Goal: Task Accomplishment & Management: Manage account settings

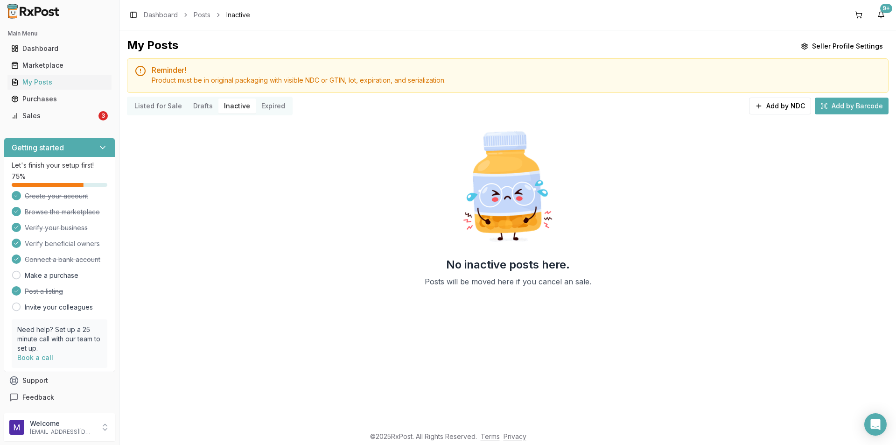
click at [145, 114] on div "Listed for Sale Drafts Inactive Expired" at bounding box center [210, 106] width 166 height 19
click at [147, 110] on button "Listed for Sale" at bounding box center [158, 105] width 59 height 15
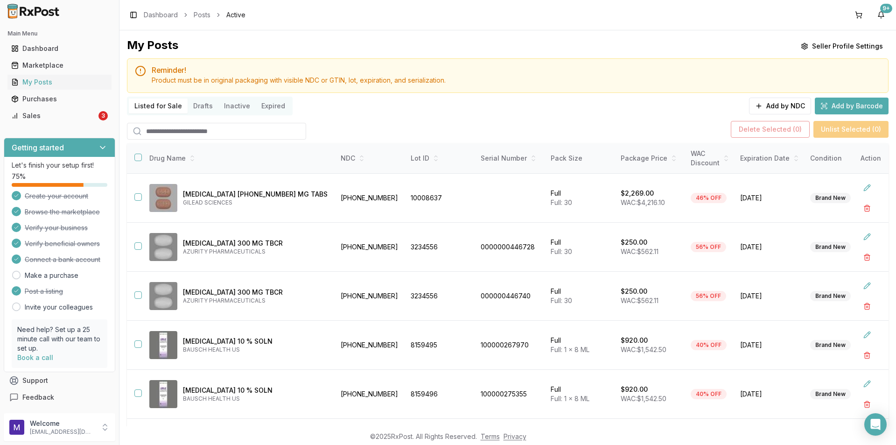
click at [71, 125] on div "Main Menu Dashboard Marketplace My Posts Purchases Sales 3" at bounding box center [59, 74] width 119 height 105
click at [70, 119] on div "Sales" at bounding box center [53, 115] width 85 height 9
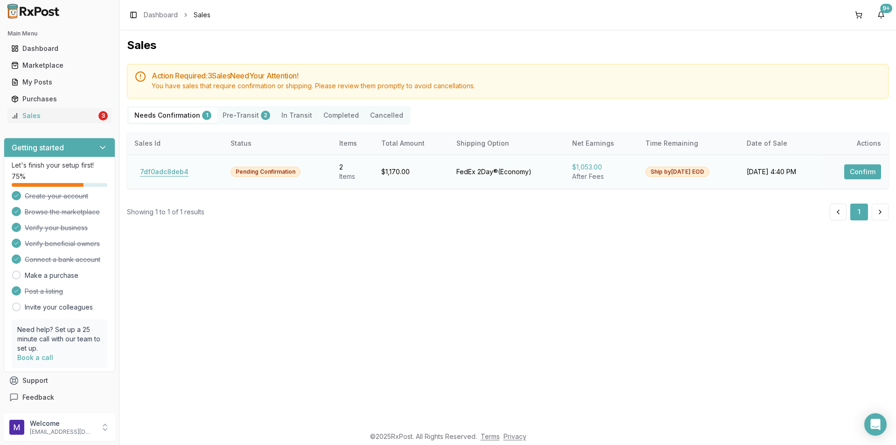
click at [163, 170] on button "7df0adc8deb4" at bounding box center [164, 171] width 60 height 15
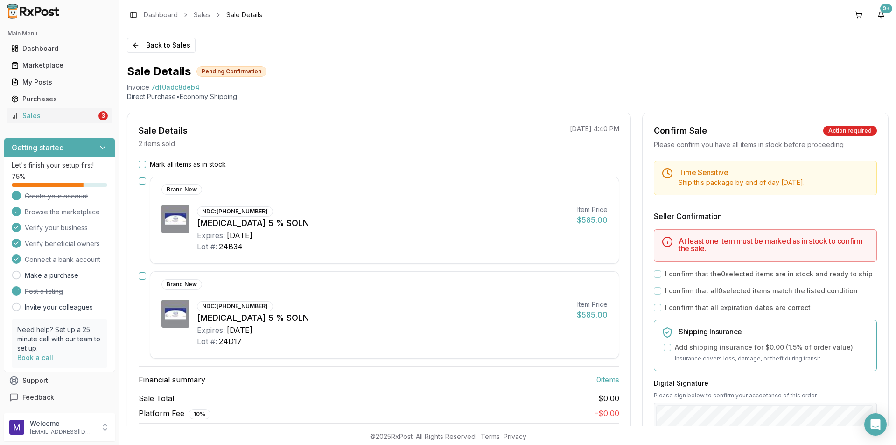
click at [141, 169] on div "Mark all items as in stock Brand New NDC: [PHONE_NUMBER] [MEDICAL_DATA] 5 % SOL…" at bounding box center [378, 299] width 503 height 279
click at [144, 165] on button "Mark all items as in stock" at bounding box center [142, 164] width 7 height 7
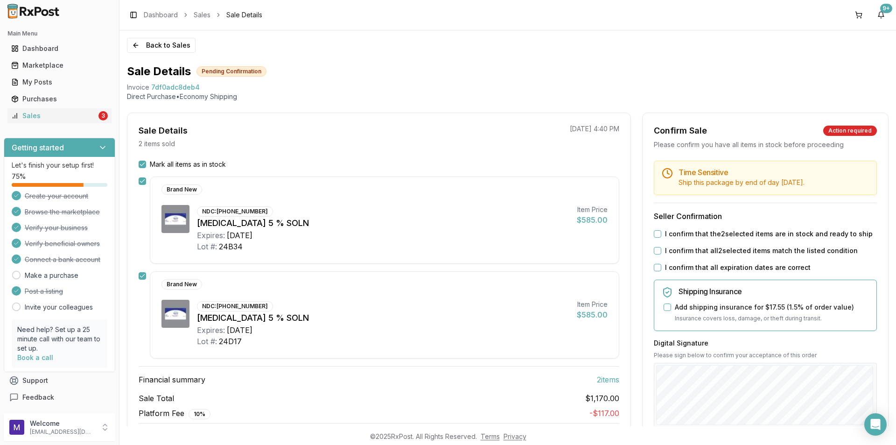
click at [658, 231] on button "I confirm that the 2 selected items are in stock and ready to ship" at bounding box center [657, 233] width 7 height 7
click at [656, 254] on div "I confirm that all 2 selected items match the listed condition" at bounding box center [765, 250] width 223 height 9
click at [656, 273] on div "Time Sensitive Ship this package by end of day [DATE] . Seller Confirmation I c…" at bounding box center [765, 358] width 245 height 394
click at [656, 257] on div "Time Sensitive Ship this package by end of day [DATE] . Seller Confirmation I c…" at bounding box center [765, 358] width 245 height 394
click at [658, 277] on div "Time Sensitive Ship this package by end of day [DATE] . Seller Confirmation I c…" at bounding box center [765, 358] width 245 height 394
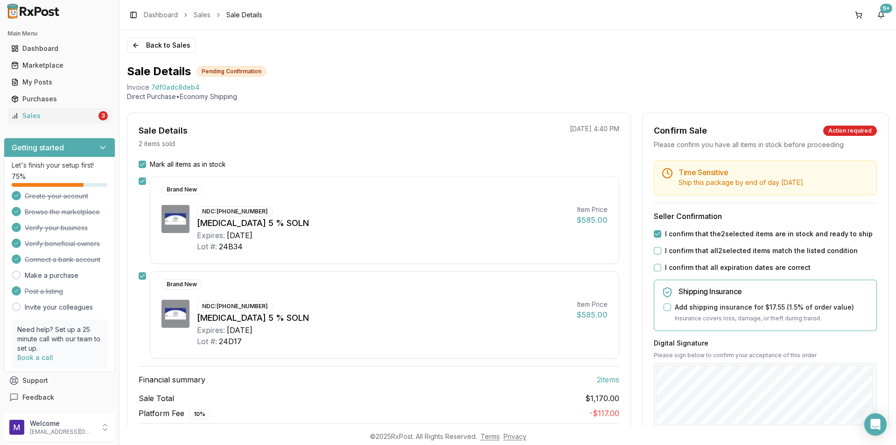
click at [658, 272] on div "I confirm that all expiration dates are correct" at bounding box center [765, 267] width 223 height 9
click at [655, 253] on button "I confirm that all 2 selected items match the listed condition" at bounding box center [657, 250] width 7 height 7
click at [656, 268] on button "I confirm that all expiration dates are correct" at bounding box center [657, 267] width 7 height 7
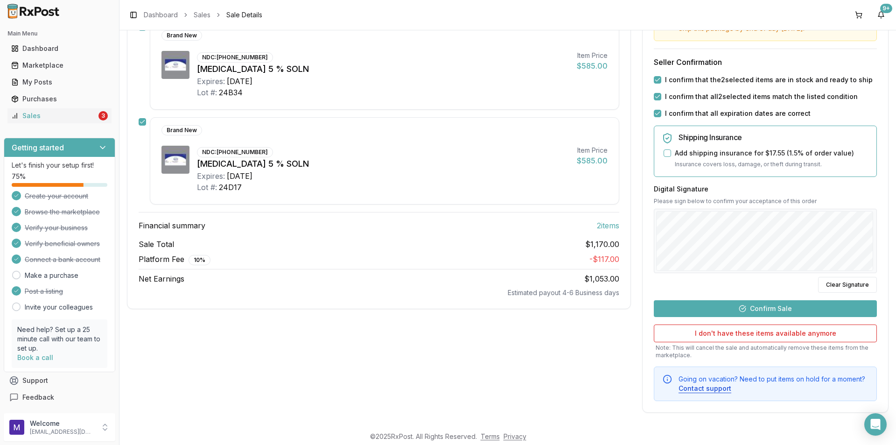
scroll to position [155, 0]
click at [764, 307] on button "Confirm Sale" at bounding box center [765, 307] width 223 height 17
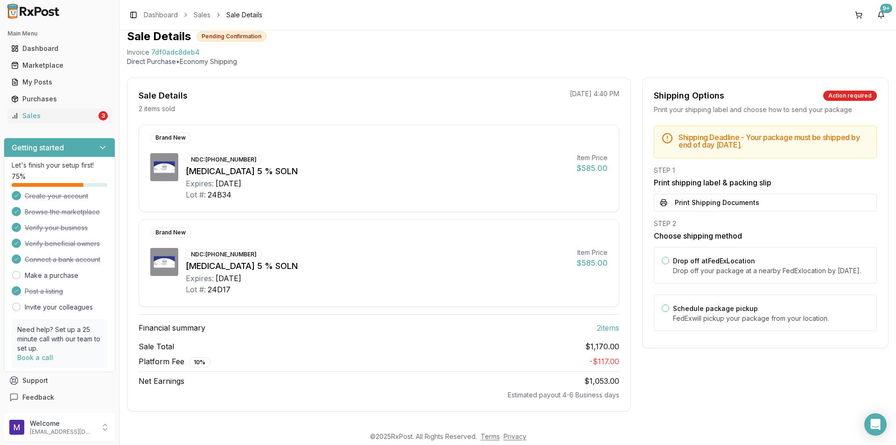
scroll to position [35, 0]
click at [692, 209] on button "Print Shipping Documents" at bounding box center [765, 203] width 223 height 18
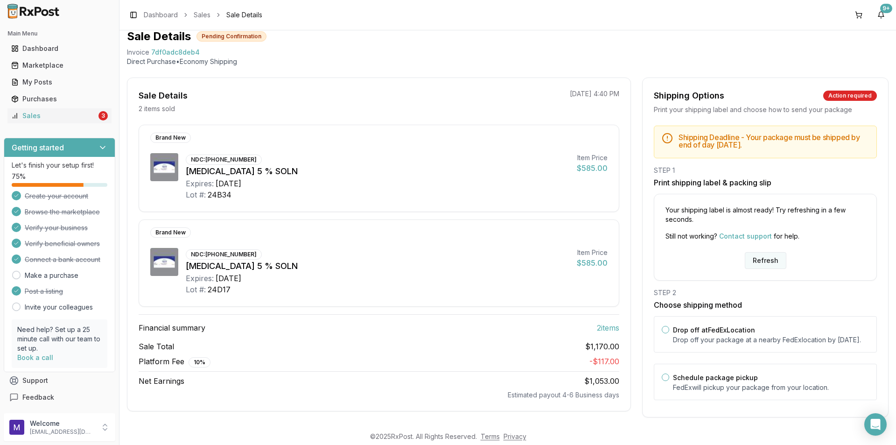
click at [776, 262] on button "Refresh" at bounding box center [766, 260] width 42 height 17
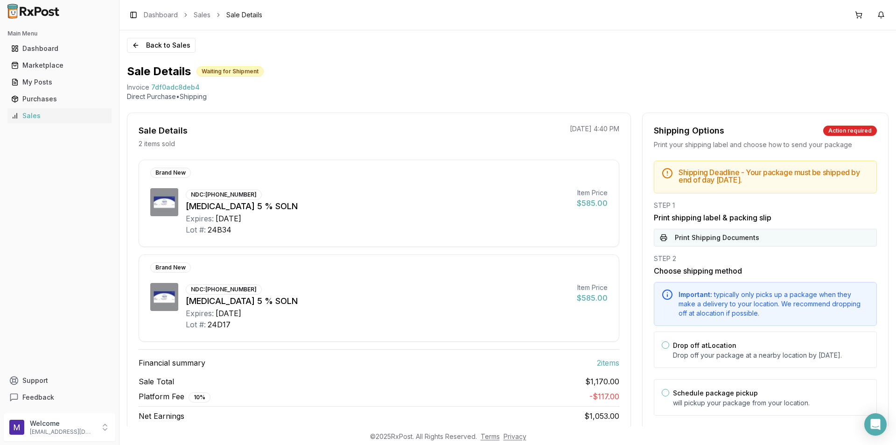
click at [754, 238] on button "Print Shipping Documents" at bounding box center [765, 238] width 223 height 18
